Goal: Transaction & Acquisition: Obtain resource

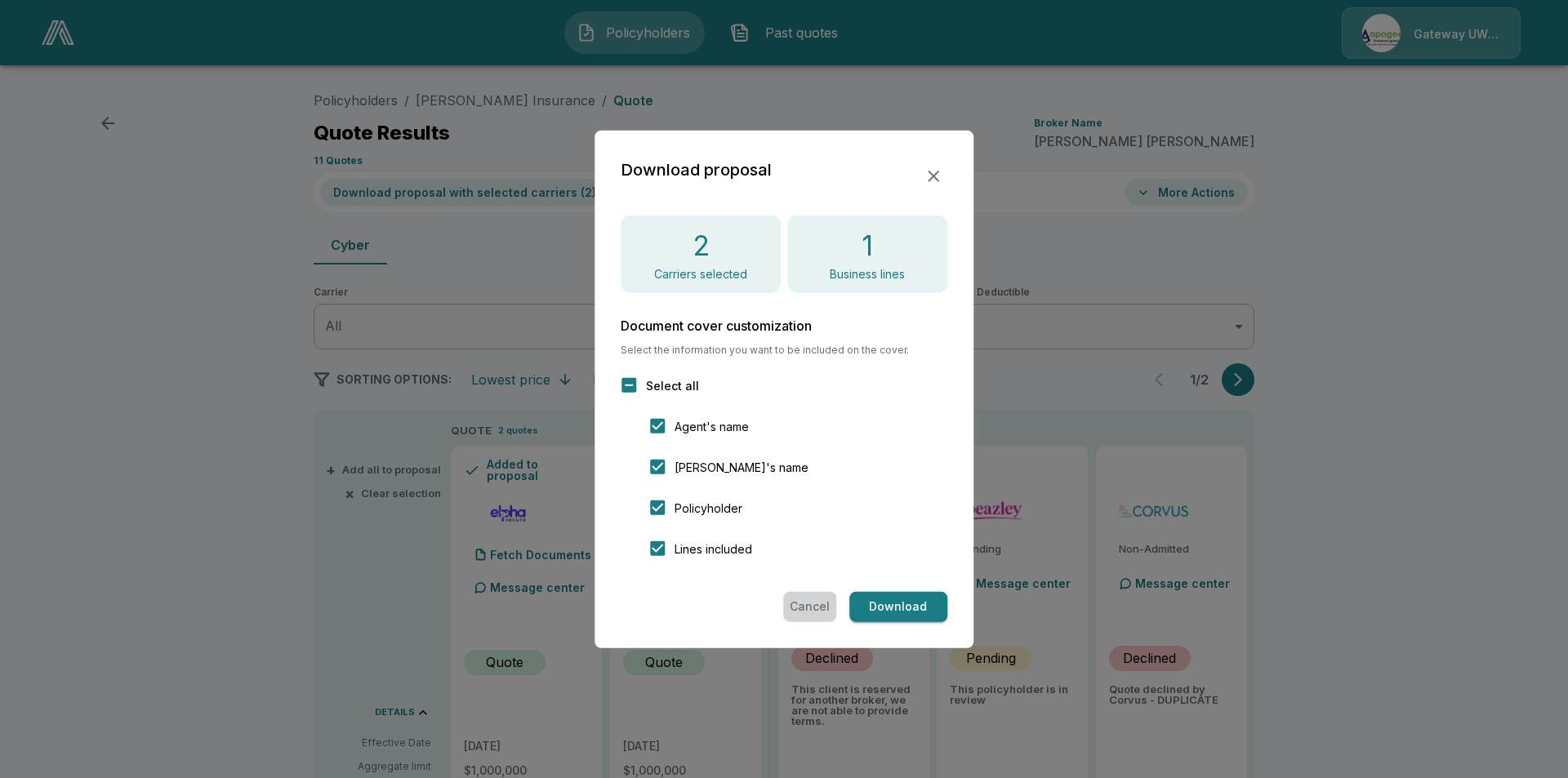
click at [821, 606] on button "Cancel" at bounding box center [810, 606] width 54 height 30
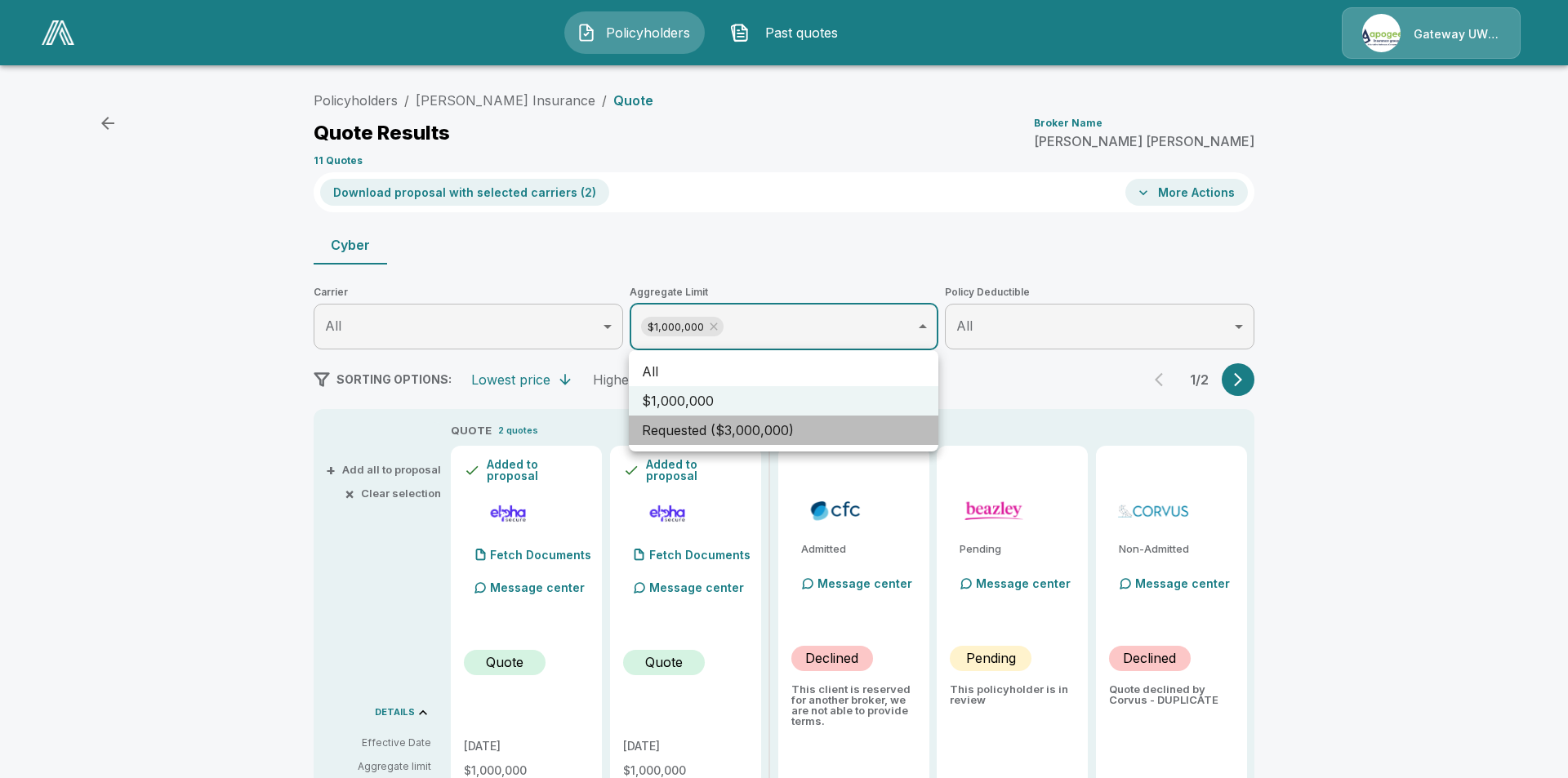
click at [729, 423] on li "Requested ($3,000,000)" at bounding box center [784, 430] width 310 height 29
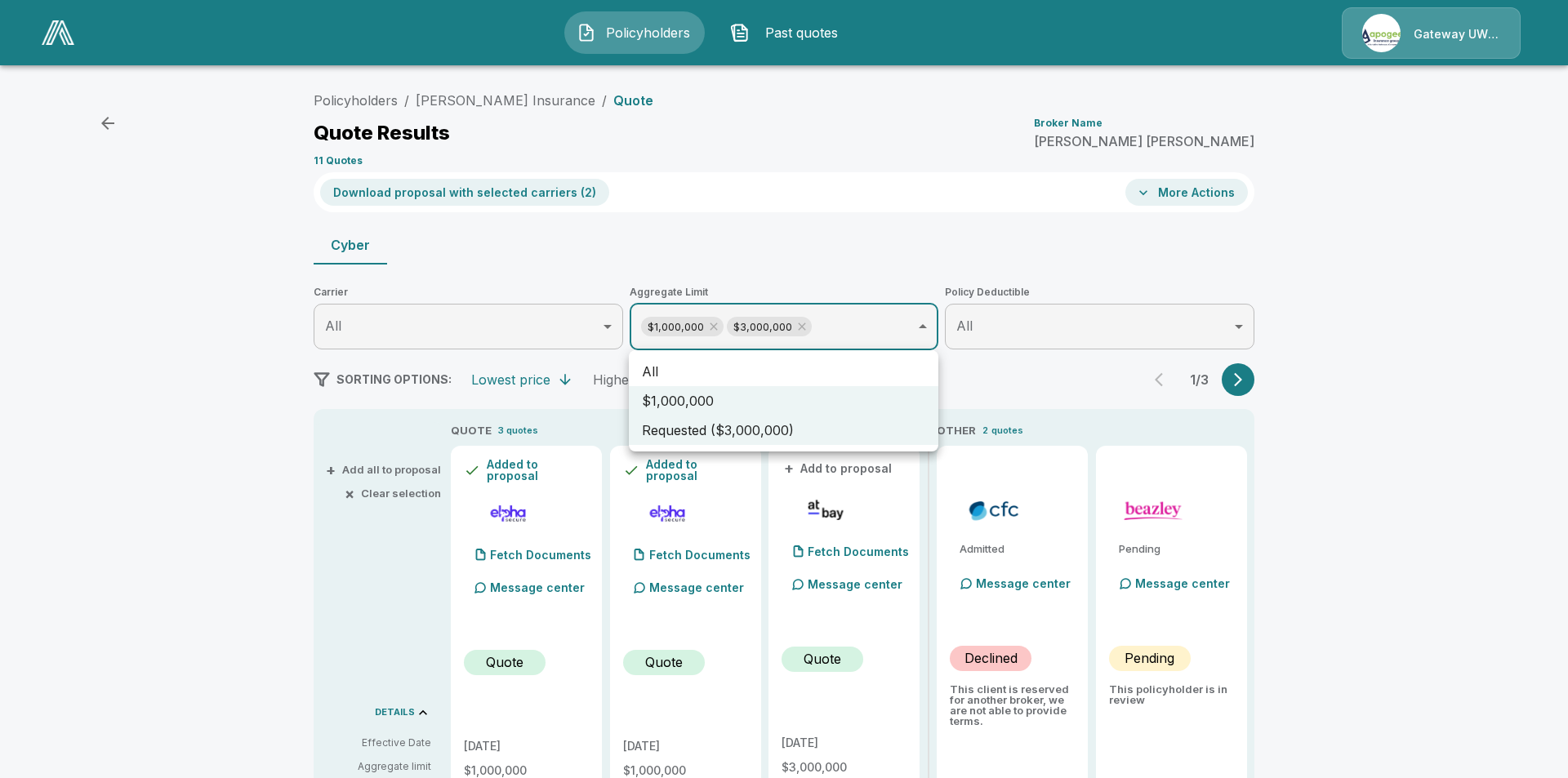
click at [710, 325] on div at bounding box center [784, 389] width 1568 height 778
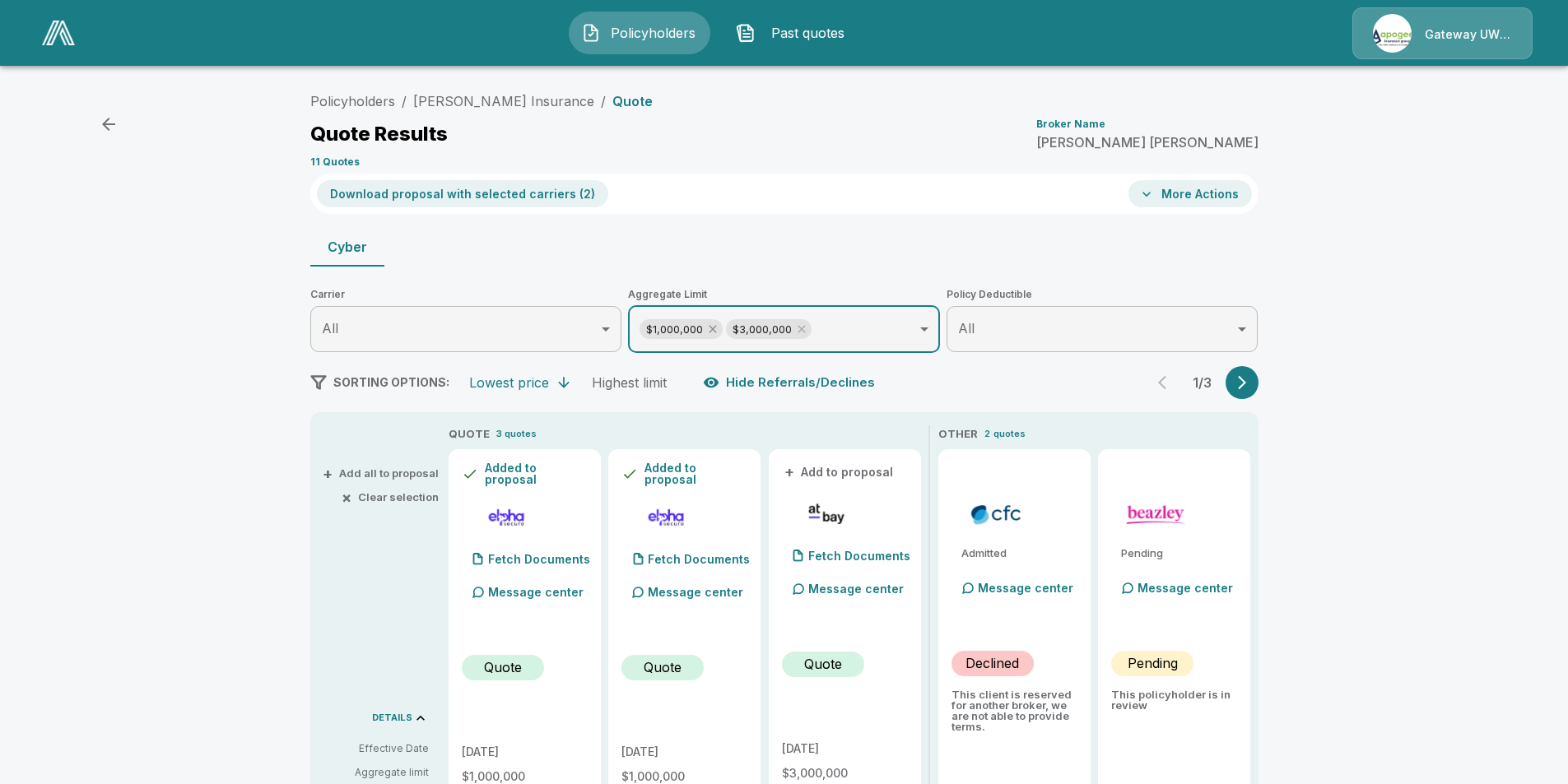
click at [714, 330] on icon at bounding box center [712, 329] width 13 height 13
type input "*******"
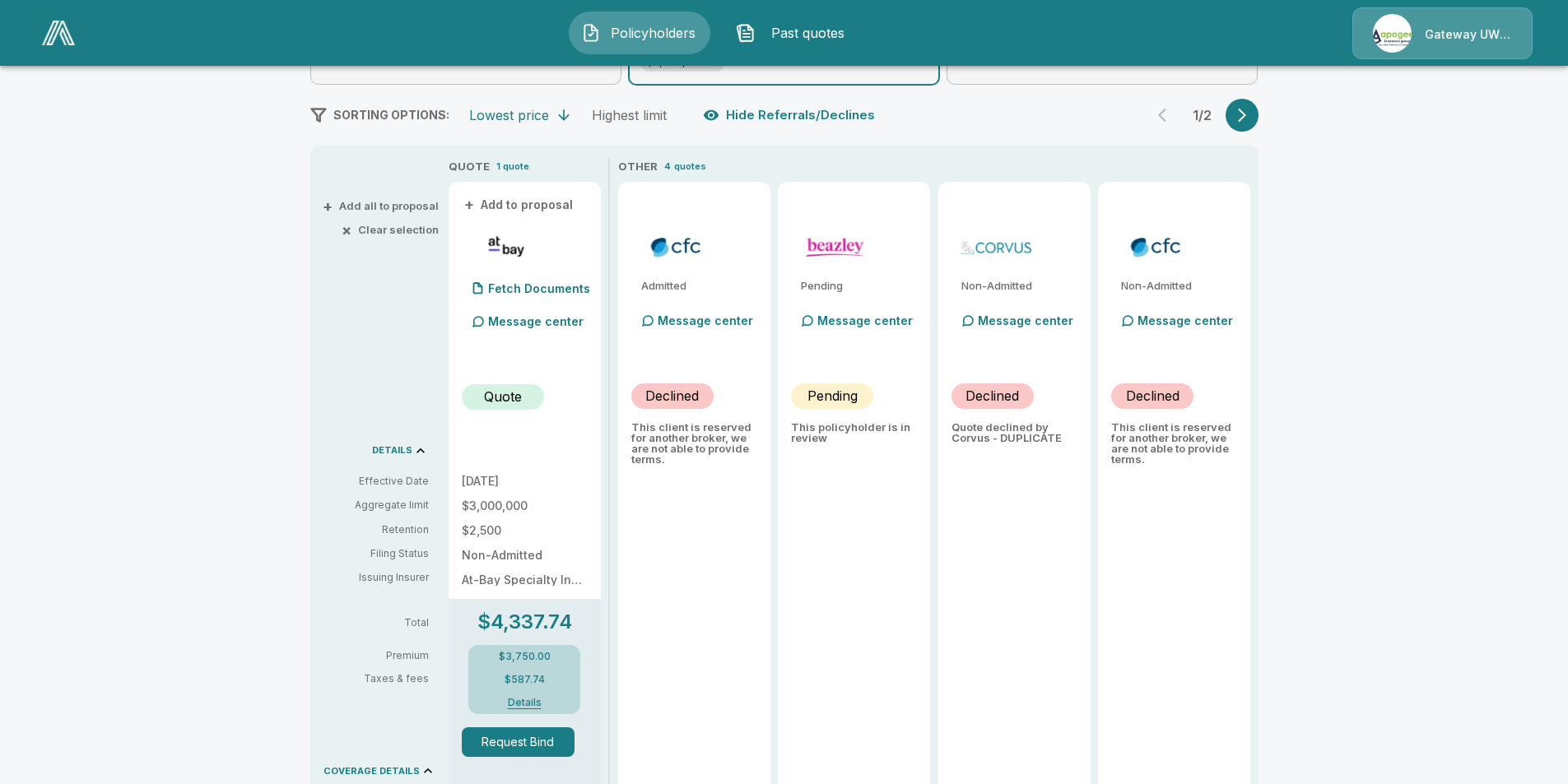
scroll to position [288, 0]
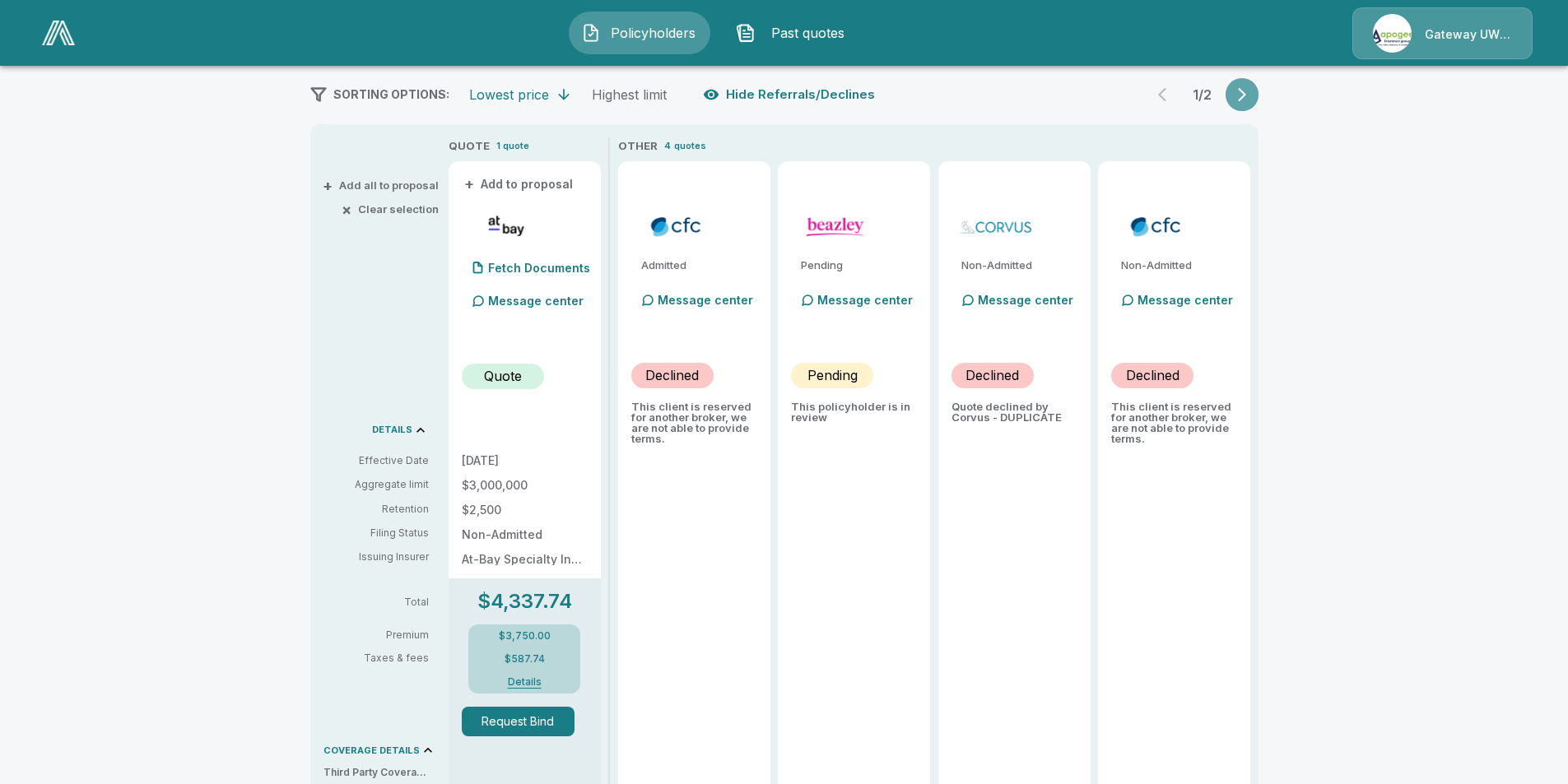
click at [1246, 94] on icon "button" at bounding box center [1241, 95] width 8 height 14
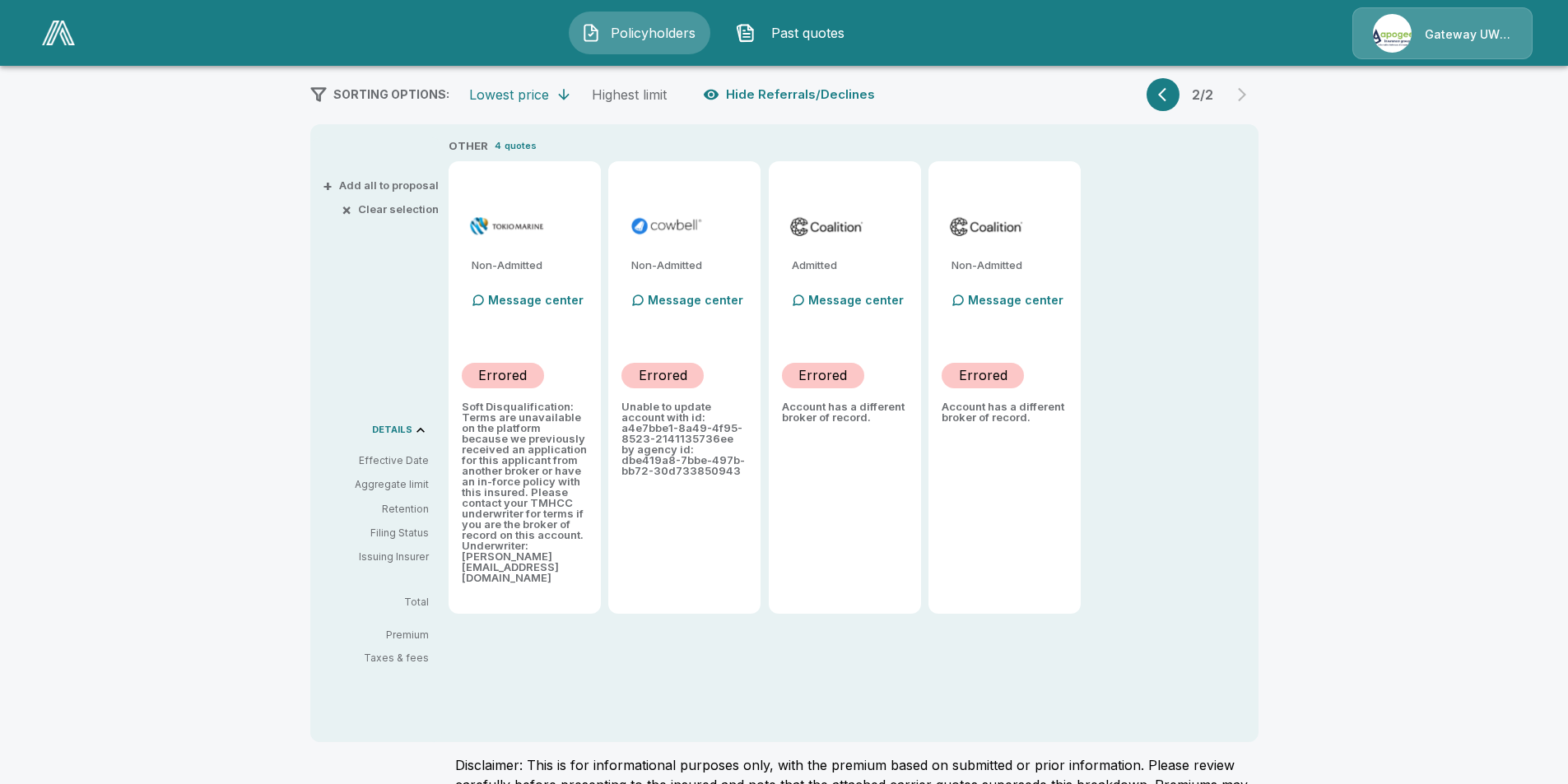
click at [1171, 95] on icon "button" at bounding box center [1166, 94] width 17 height 17
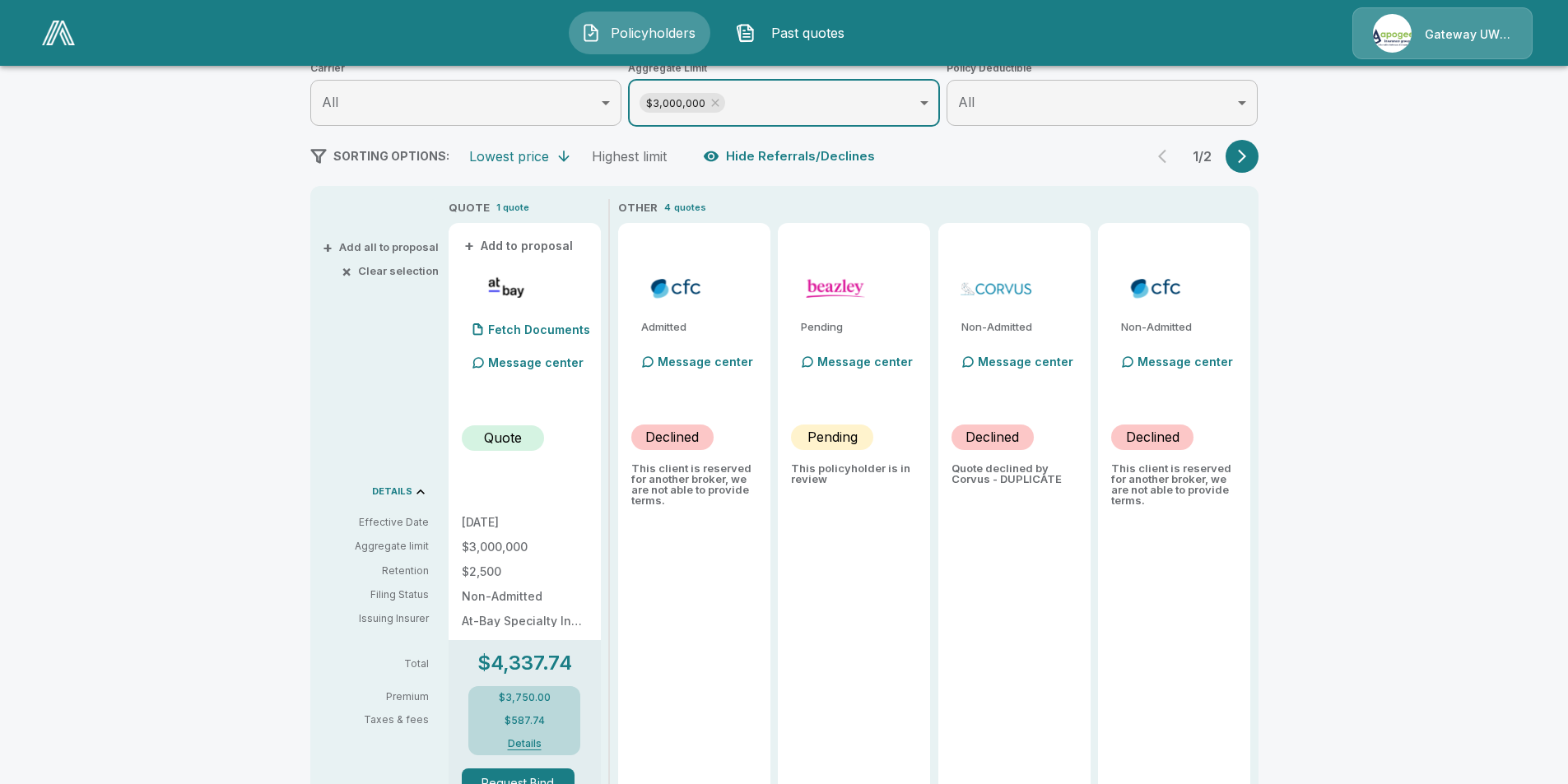
scroll to position [185, 0]
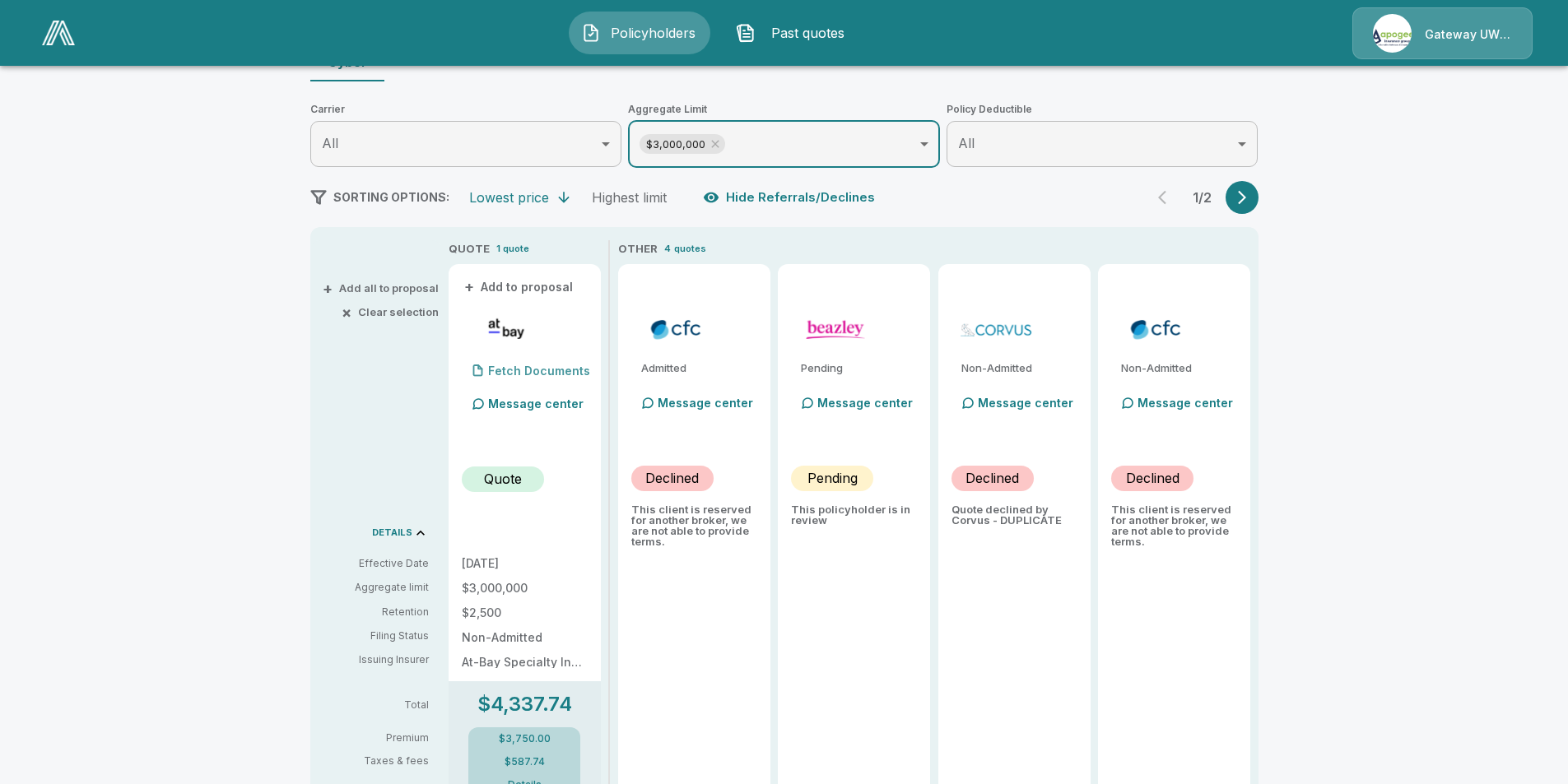
click at [512, 365] on p "Fetch Documents" at bounding box center [538, 370] width 102 height 11
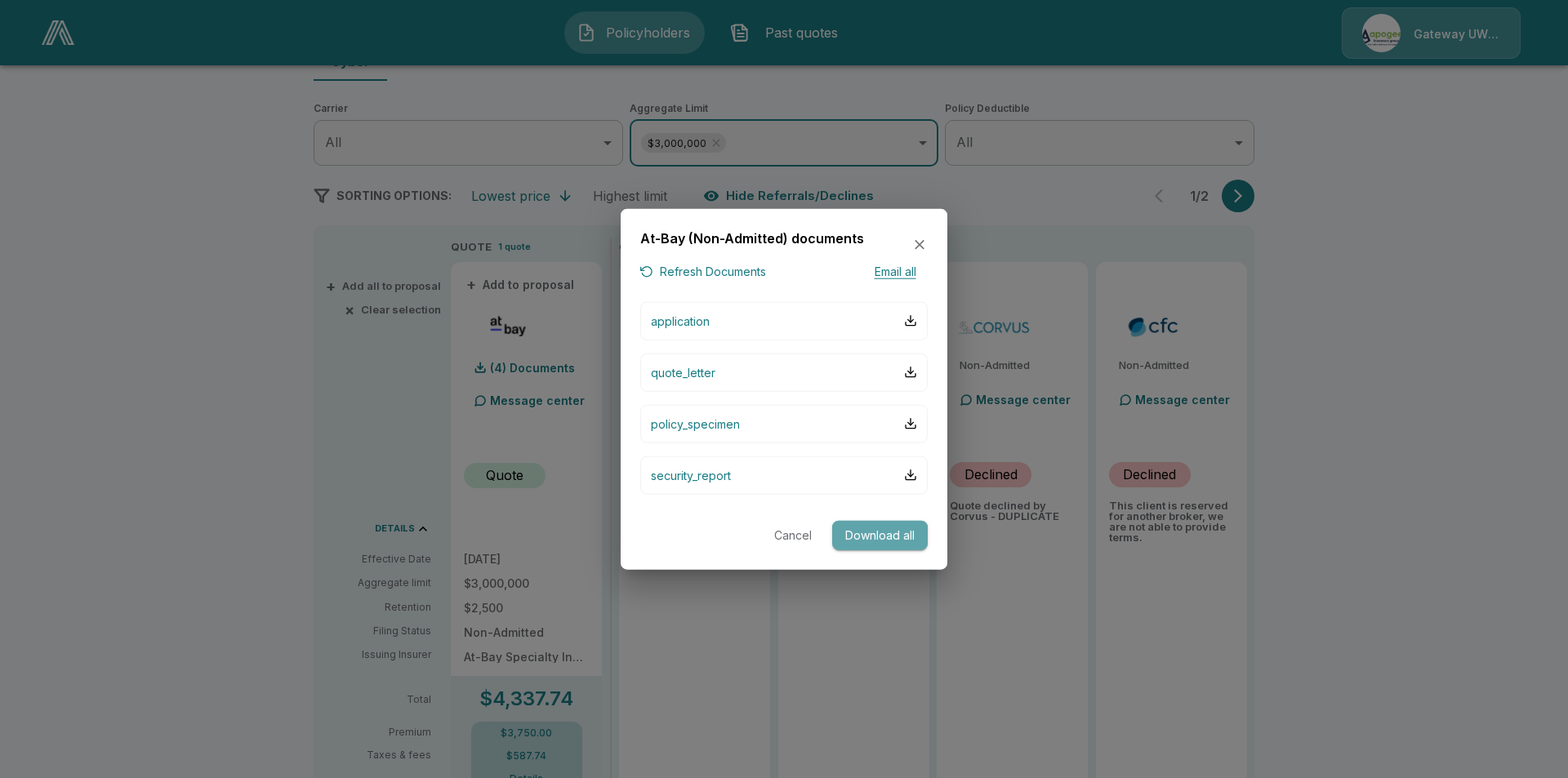
click at [891, 535] on button "Download all" at bounding box center [879, 535] width 96 height 30
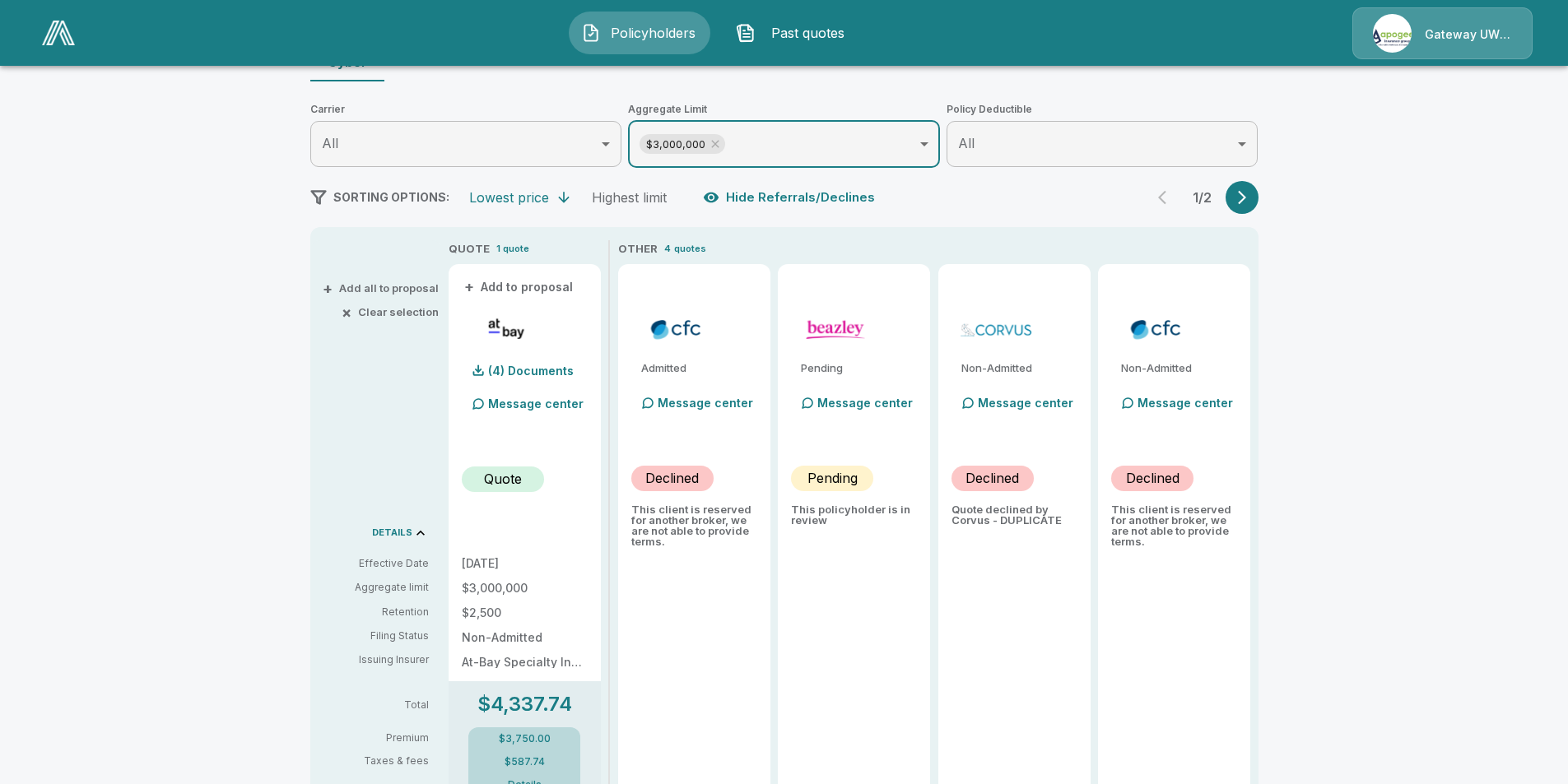
click at [1341, 28] on div "Policyholders Past quotes Gateway UW dba Apogee" at bounding box center [784, 33] width 1537 height 53
